Goal: Task Accomplishment & Management: Manage account settings

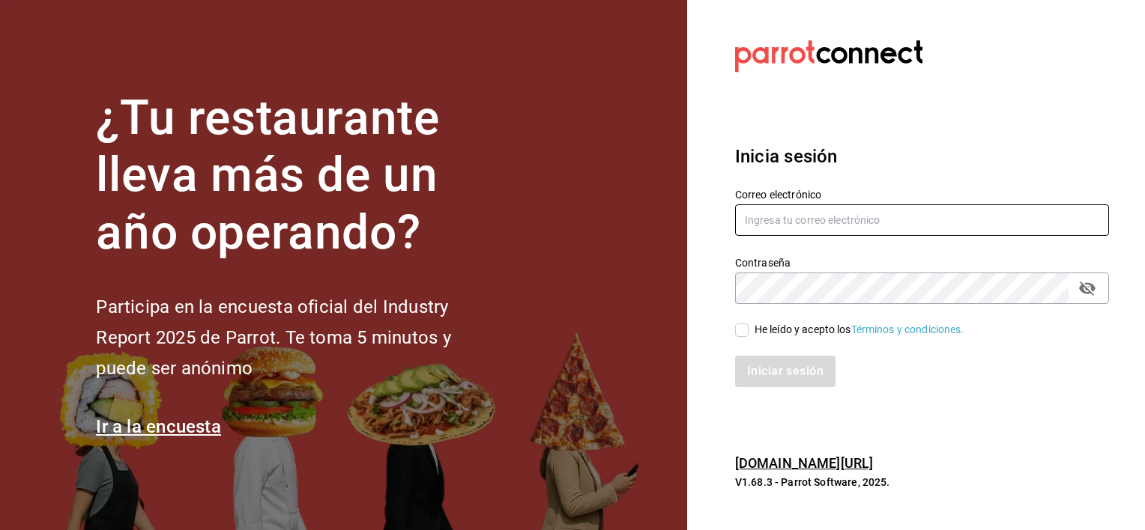
type input "[EMAIL_ADDRESS][DOMAIN_NAME]"
click at [742, 327] on input "He leído y acepto los Términos y condiciones." at bounding box center [741, 330] width 13 height 13
checkbox input "true"
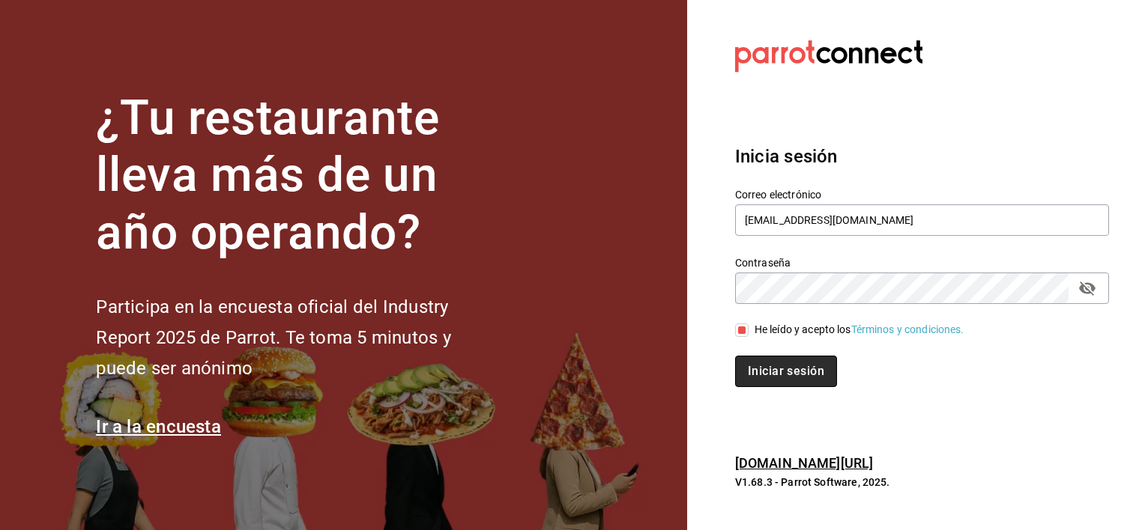
click at [802, 372] on button "Iniciar sesión" at bounding box center [786, 371] width 102 height 31
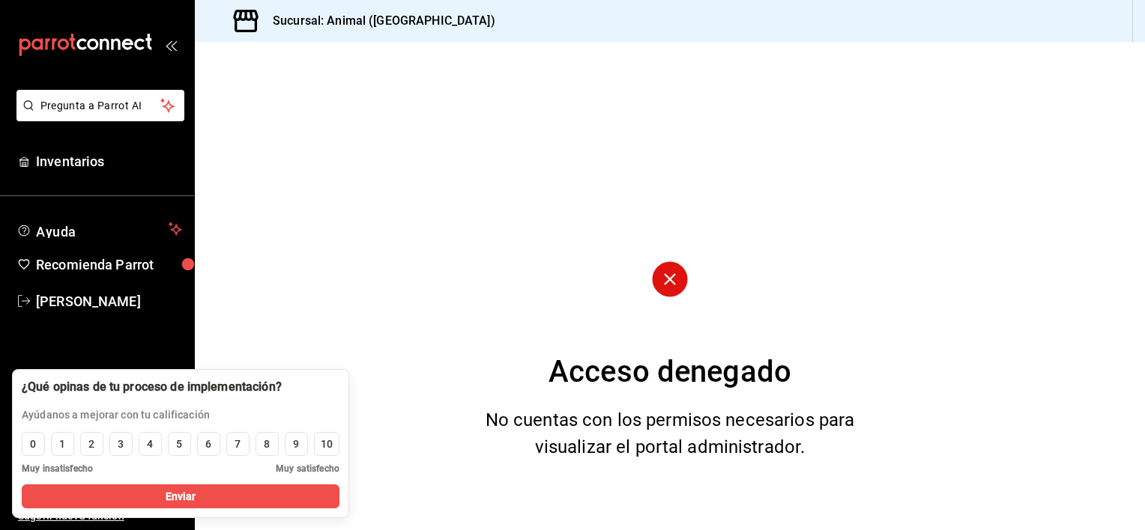
click at [667, 286] on circle at bounding box center [669, 279] width 35 height 35
click at [382, 297] on div "Acceso denegado No cuentas con los permisos necesarios para visualizar el porta…" at bounding box center [670, 286] width 950 height 489
click at [157, 495] on button "Enviar" at bounding box center [181, 497] width 318 height 24
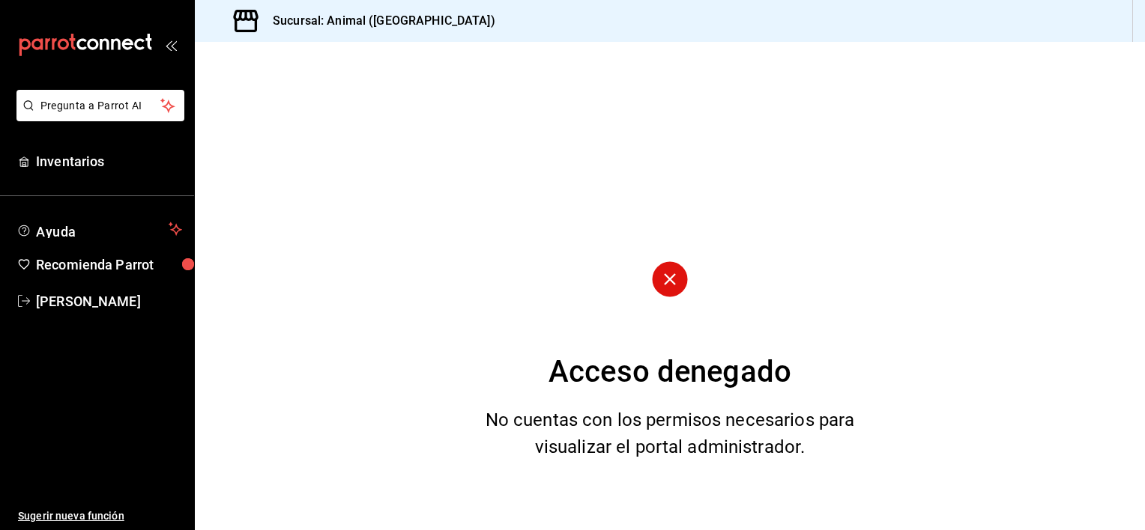
click at [174, 42] on icon "open_drawer_menu" at bounding box center [171, 45] width 12 height 12
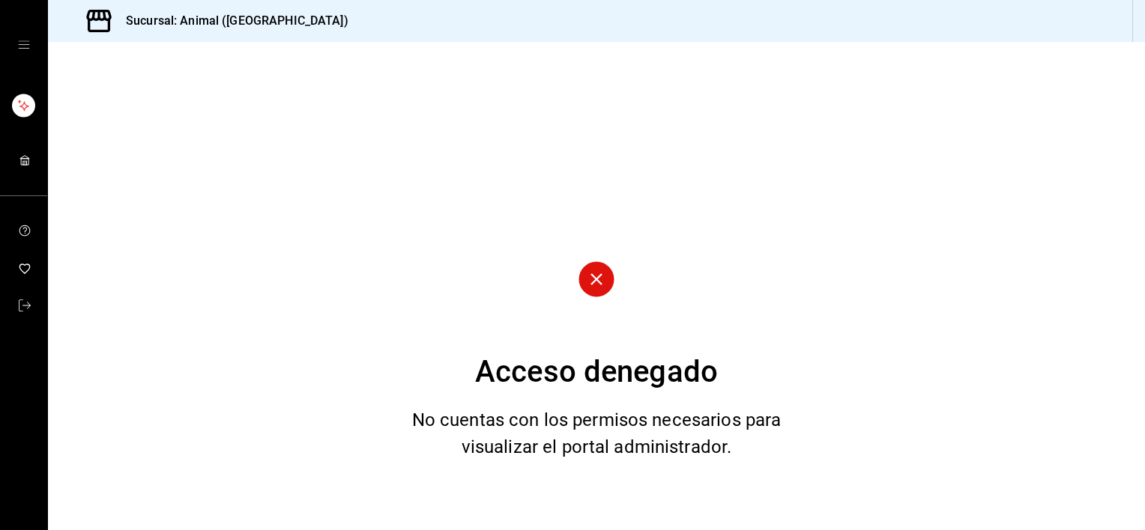
click at [30, 44] on div "mailbox folders" at bounding box center [23, 45] width 47 height 90
click at [19, 48] on icon "open drawer" at bounding box center [23, 44] width 11 height 7
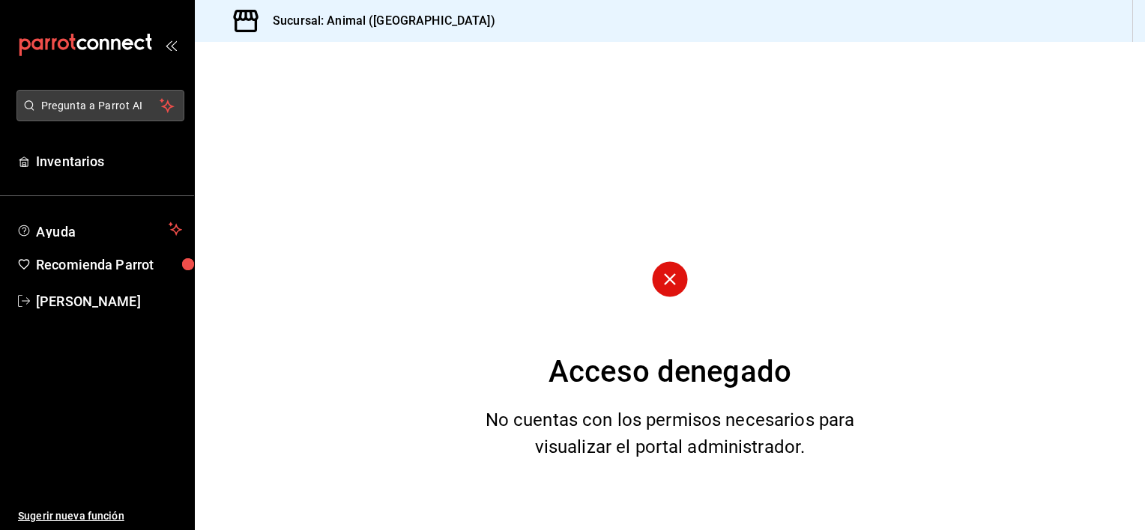
click at [144, 111] on span "Pregunta a Parrot AI" at bounding box center [100, 106] width 119 height 16
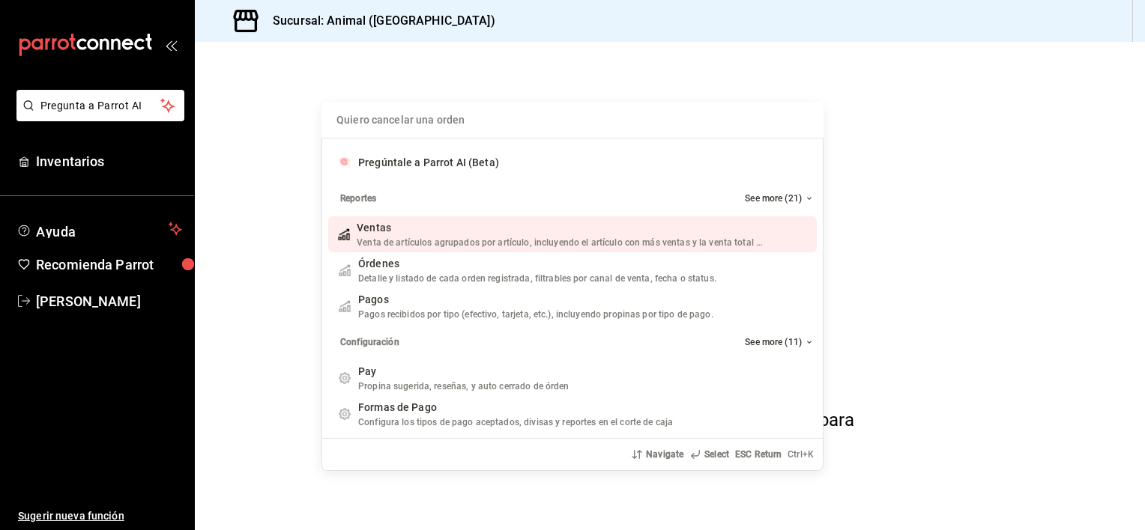
click at [262, 92] on div "Quiero cancelar una orden Pregúntale a Parrot AI (Beta) Reportes See more (21) …" at bounding box center [572, 265] width 1145 height 530
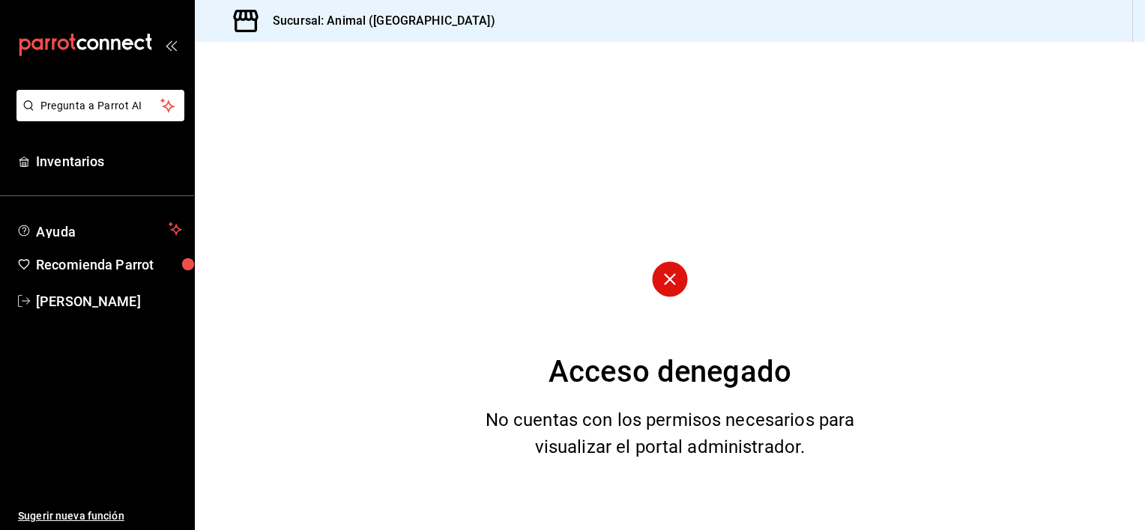
click at [920, 210] on div "Acceso denegado No cuentas con los permisos necesarios para visualizar el porta…" at bounding box center [670, 286] width 950 height 489
click at [836, 318] on div "Acceso denegado No cuentas con los permisos necesarios para visualizar el porta…" at bounding box center [670, 286] width 950 height 489
click at [793, 342] on div "Acceso denegado No cuentas con los permisos necesarios para visualizar el porta…" at bounding box center [670, 286] width 950 height 489
